Goal: Check status: Check status

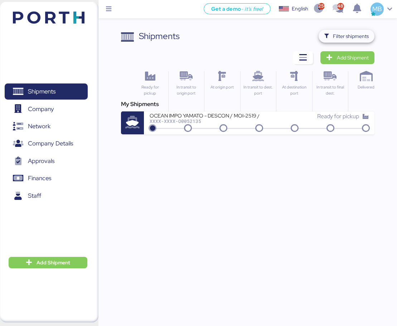
click at [360, 35] on span "Filter shipments" at bounding box center [351, 36] width 36 height 9
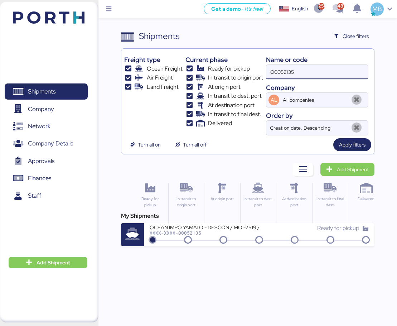
drag, startPoint x: 314, startPoint y: 69, endPoint x: 254, endPoint y: 66, distance: 60.3
click at [254, 66] on div "Freight type Ocean Freight Air Freight Land Freight Current phase Ready for pic…" at bounding box center [248, 94] width 248 height 84
paste input "O0052032"
type input "O0052032"
click at [308, 232] on div "Ready for pickup" at bounding box center [314, 228] width 110 height 9
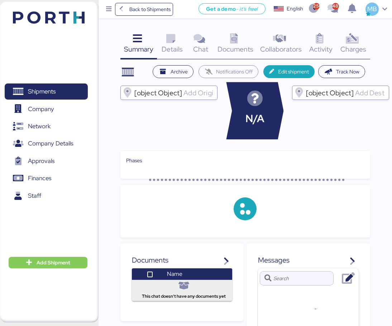
click at [357, 39] on icon at bounding box center [351, 39] width 15 height 10
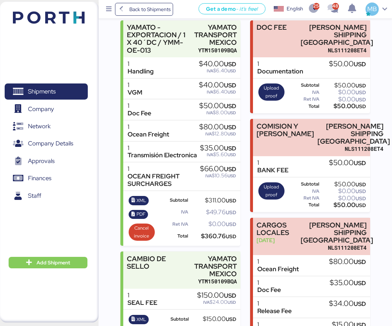
scroll to position [214, 0]
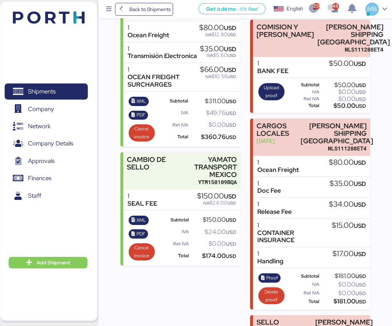
click at [265, 276] on icon "button" at bounding box center [262, 278] width 5 height 5
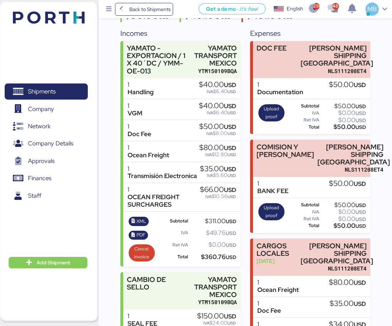
scroll to position [0, 0]
